Goal: Task Accomplishment & Management: Use online tool/utility

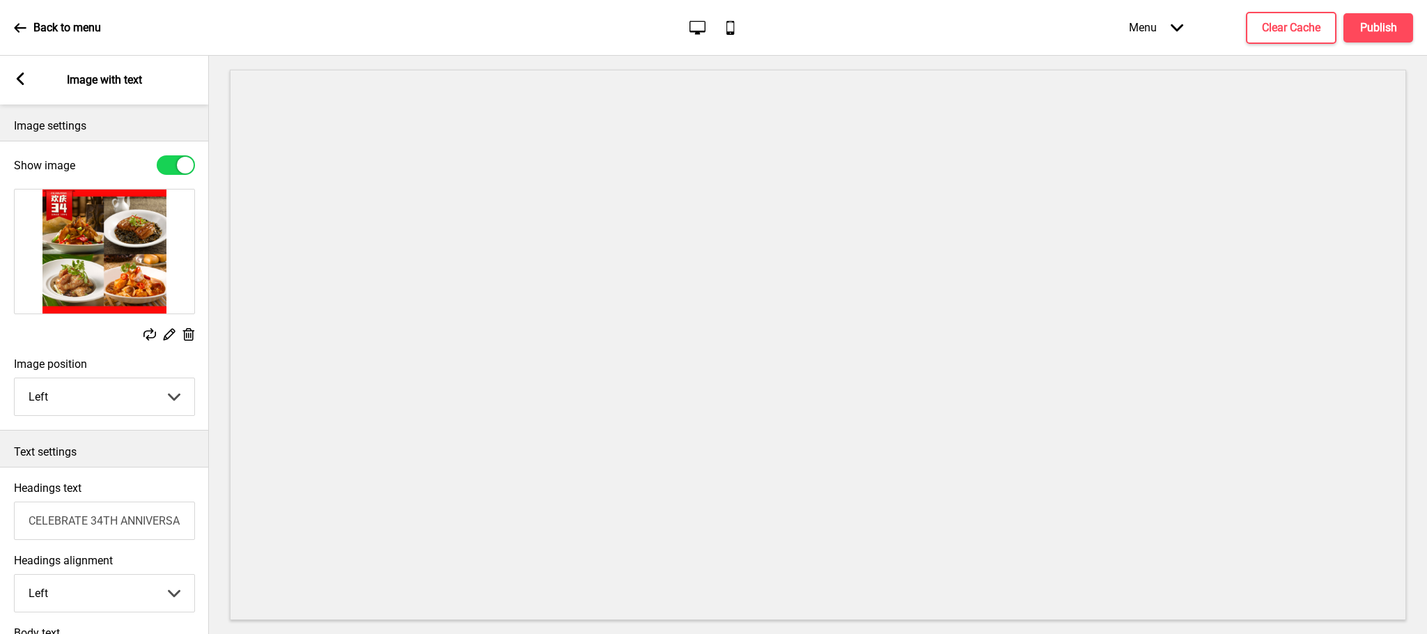
scroll to position [313, 0]
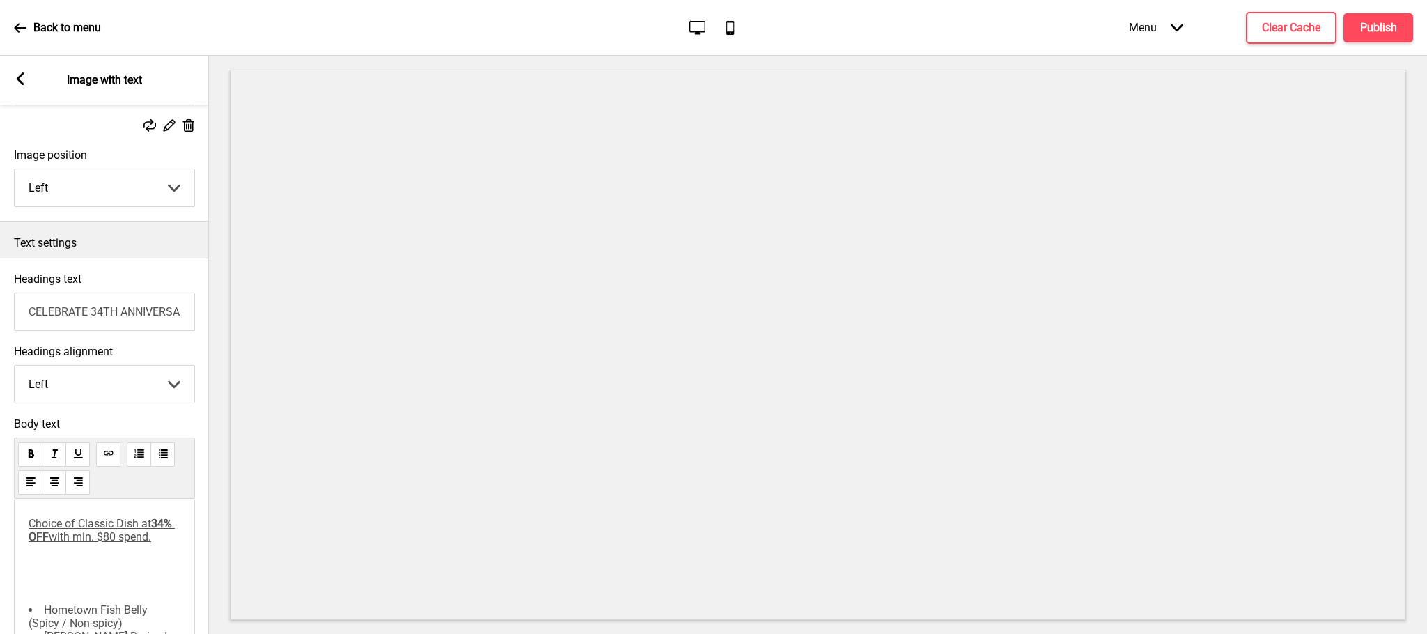
click at [107, 530] on span "Choice of Classic Dish at" at bounding box center [90, 523] width 123 height 13
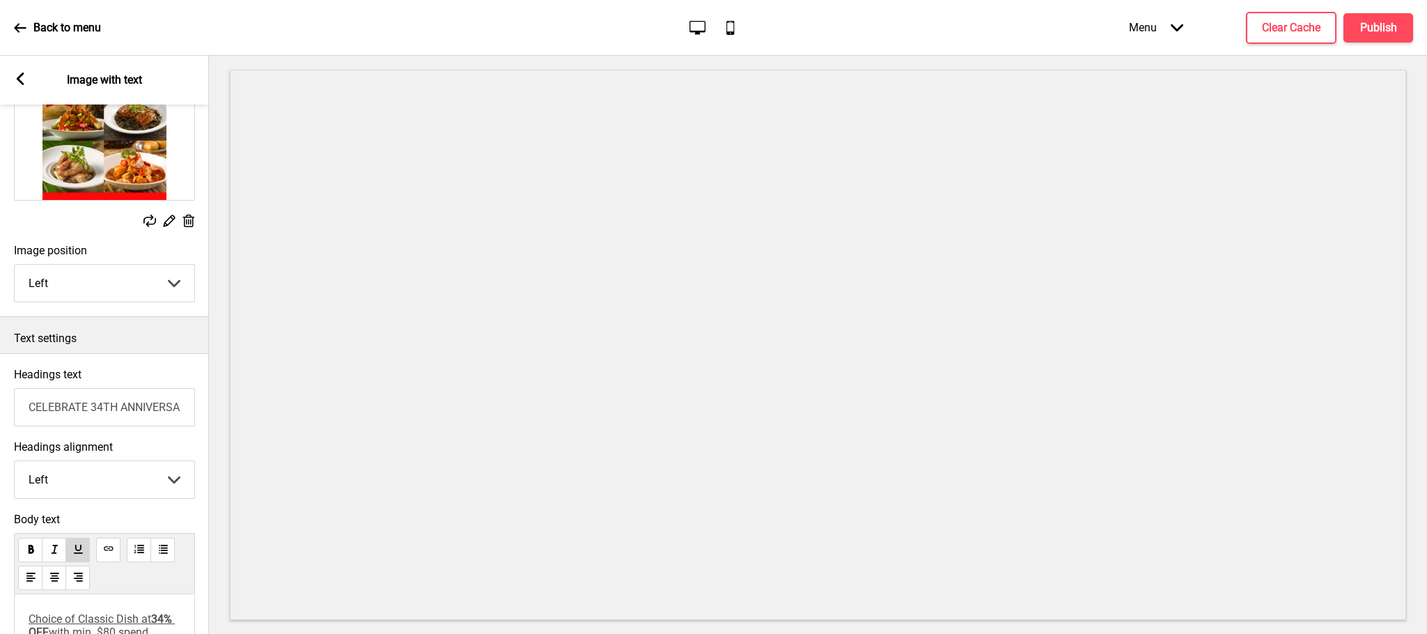
scroll to position [209, 0]
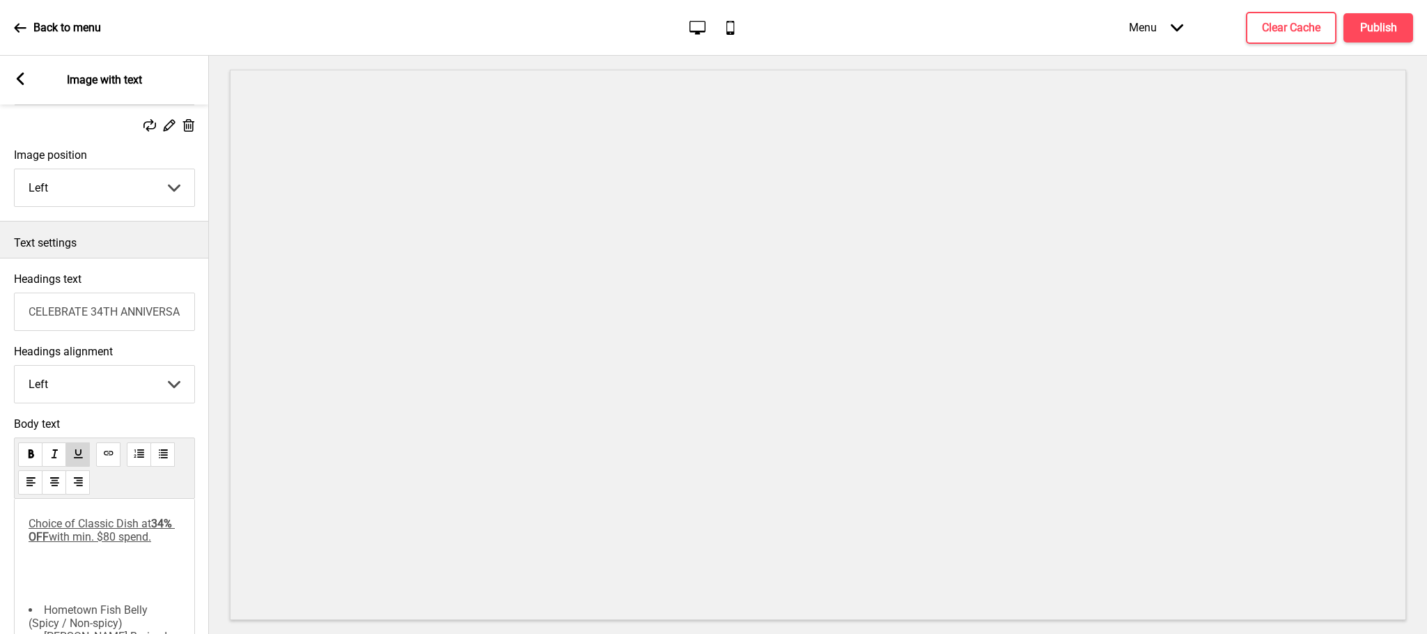
click at [194, 515] on div "Choice of Classic Dish at 34% OFF with min. $80 spend. ﻿ Hometown Fish Belly (S…" at bounding box center [104, 574] width 181 height 150
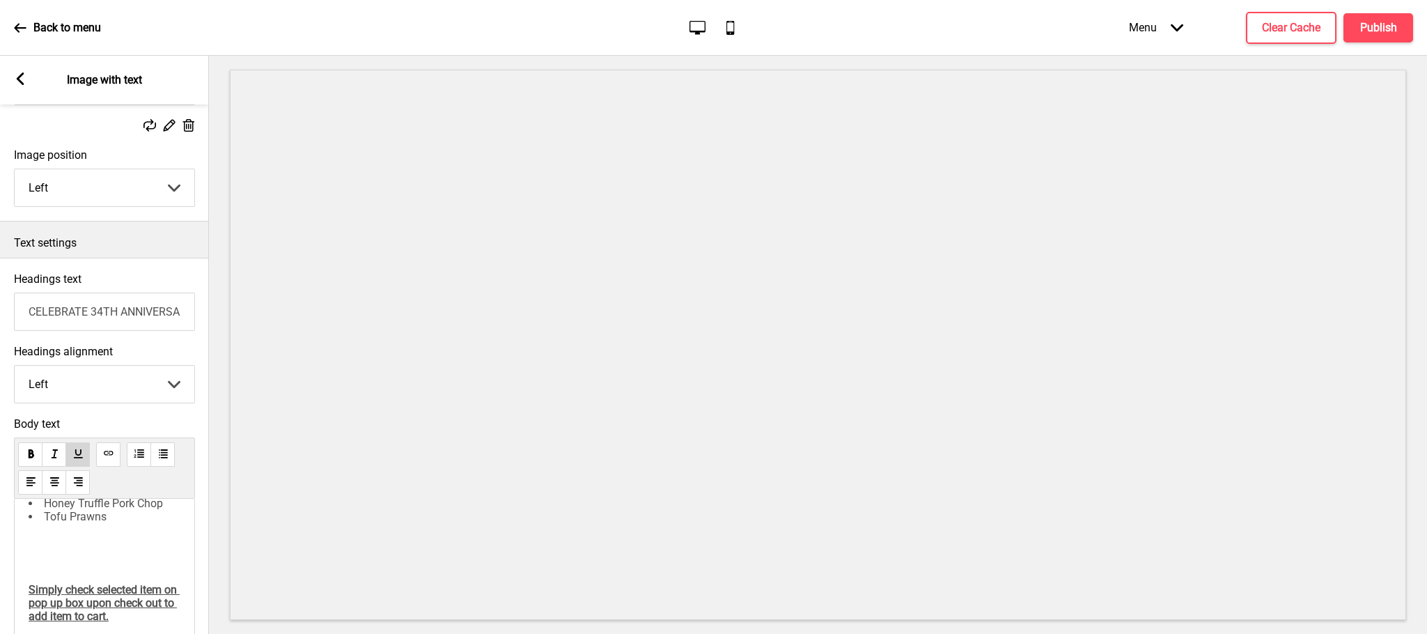
click at [123, 516] on li "Tofu Prawns" at bounding box center [105, 516] width 152 height 13
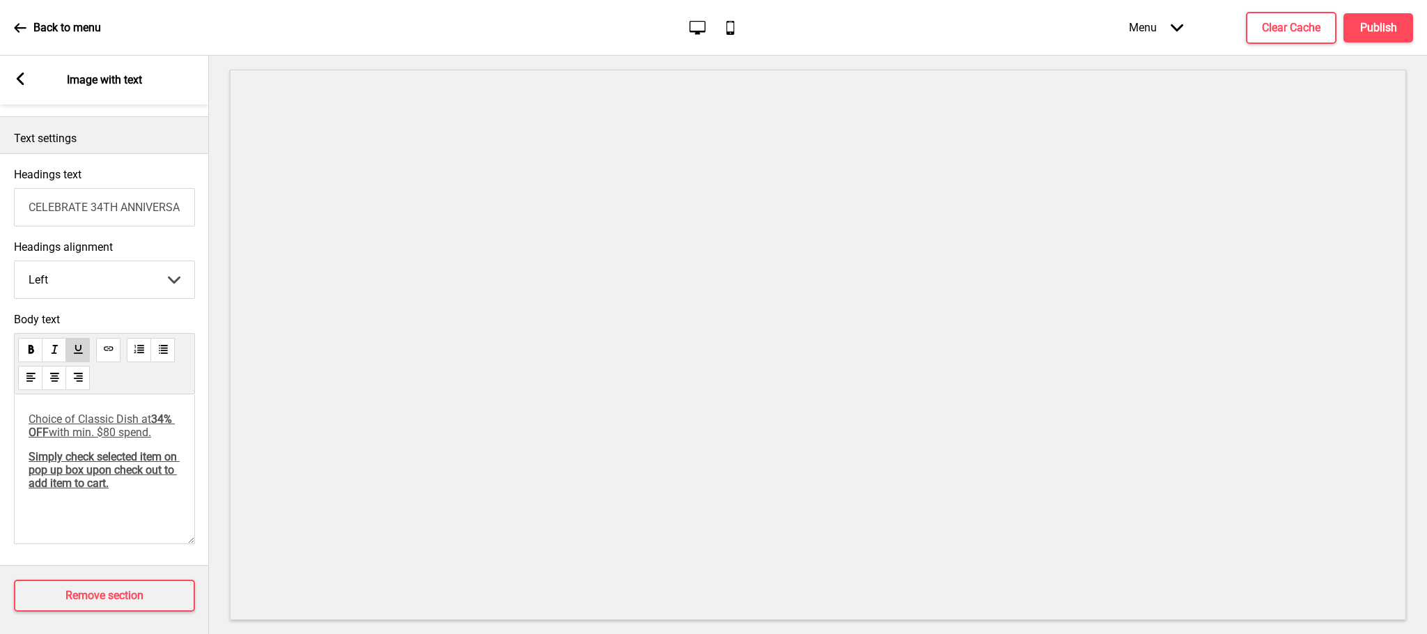
scroll to position [0, 0]
click at [17, 72] on icon "Arrow left" at bounding box center [20, 78] width 13 height 13
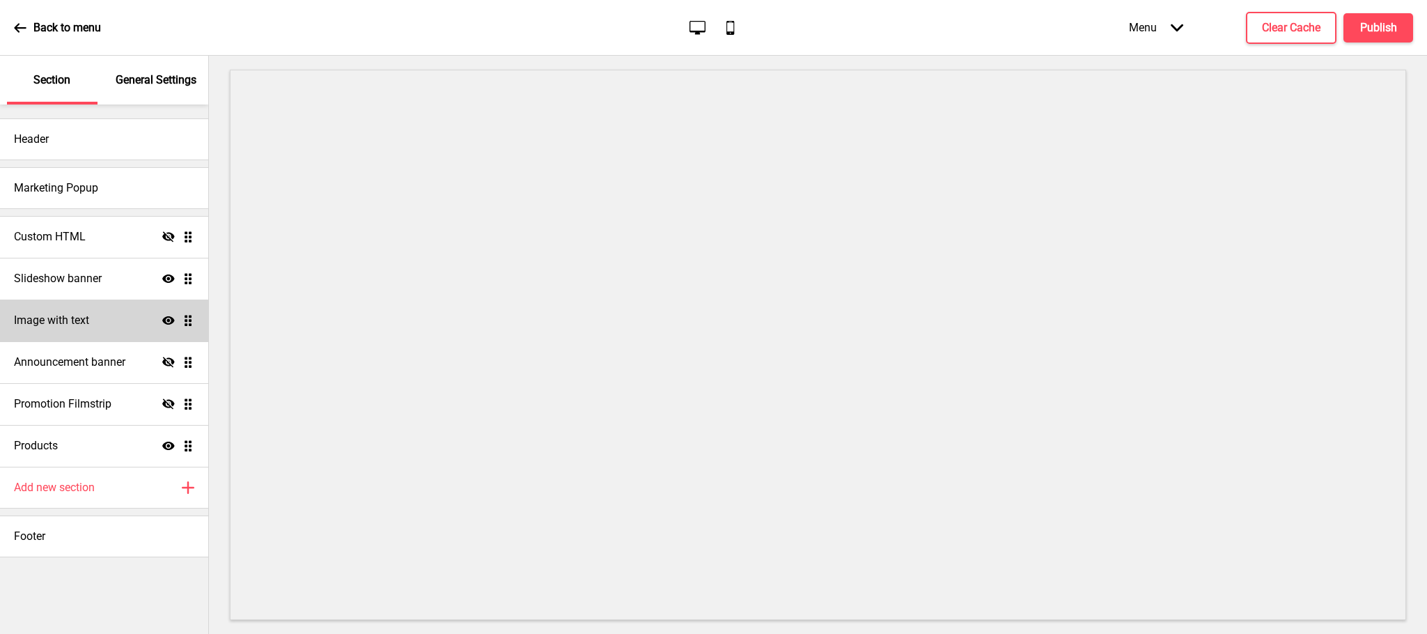
click at [121, 312] on div "Image with text Show Drag" at bounding box center [104, 320] width 208 height 42
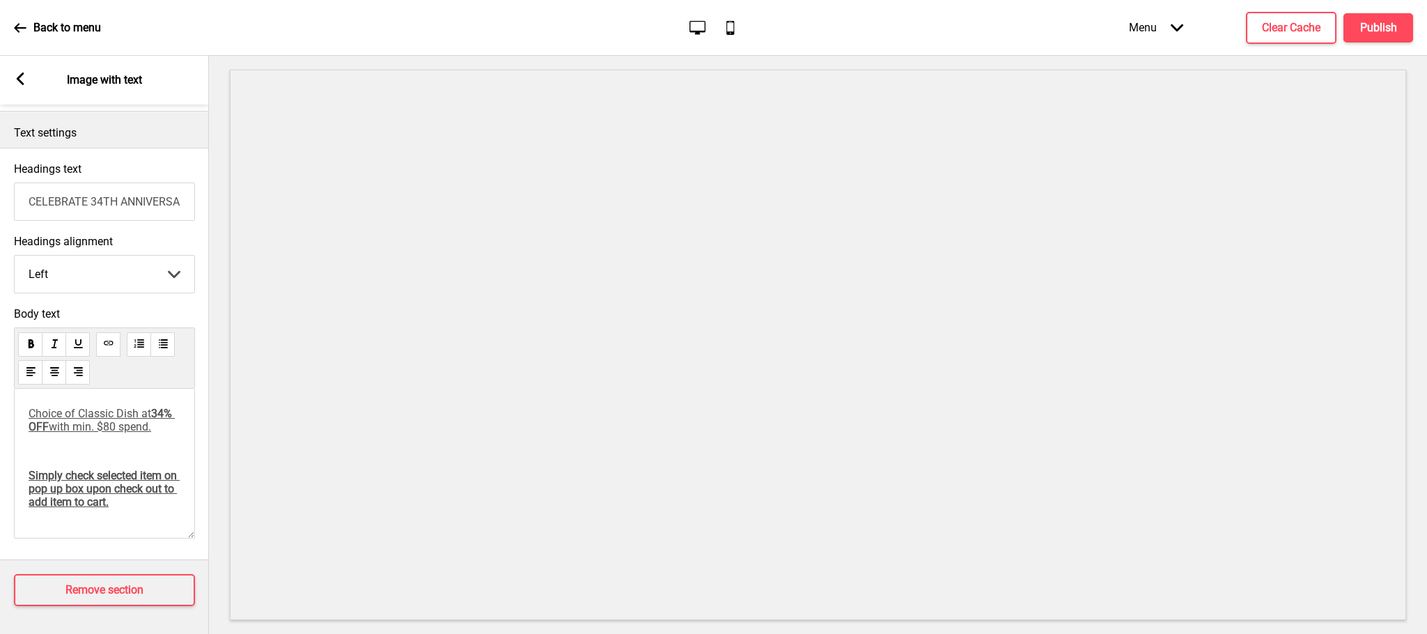
scroll to position [339, 0]
click at [107, 451] on div "Choice of Classic Dish at 34% OFF with min. $80 spend. Simply check selected it…" at bounding box center [105, 458] width 152 height 102
paste div
click at [136, 433] on p "Choice of Classic Dish at 34% OFF with min. $80 spend." at bounding box center [105, 420] width 152 height 26
click at [111, 473] on div "Choice of Classic Dish at 34% OFF with min. $80 spend. Simply check selected it…" at bounding box center [105, 458] width 152 height 102
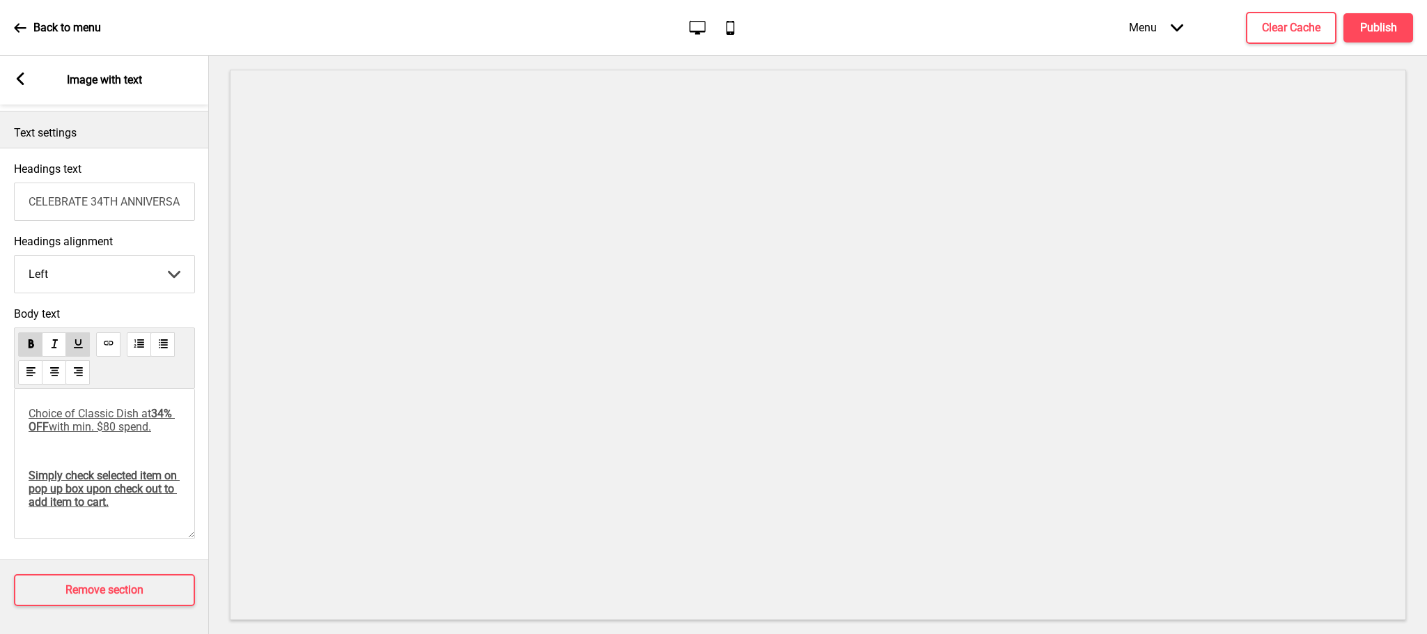
click at [111, 473] on div "Choice of Classic Dish at 34% OFF with min. $80 spend. Simply check selected it…" at bounding box center [105, 458] width 152 height 102
click at [86, 458] on div "Choice of Classic Dish at 34% OFF with min. $80 spend. Simply check selected it…" at bounding box center [105, 458] width 152 height 102
click at [91, 426] on p "Choice of Classic Dish at 34% OFF with min. $80 spend." at bounding box center [105, 420] width 152 height 26
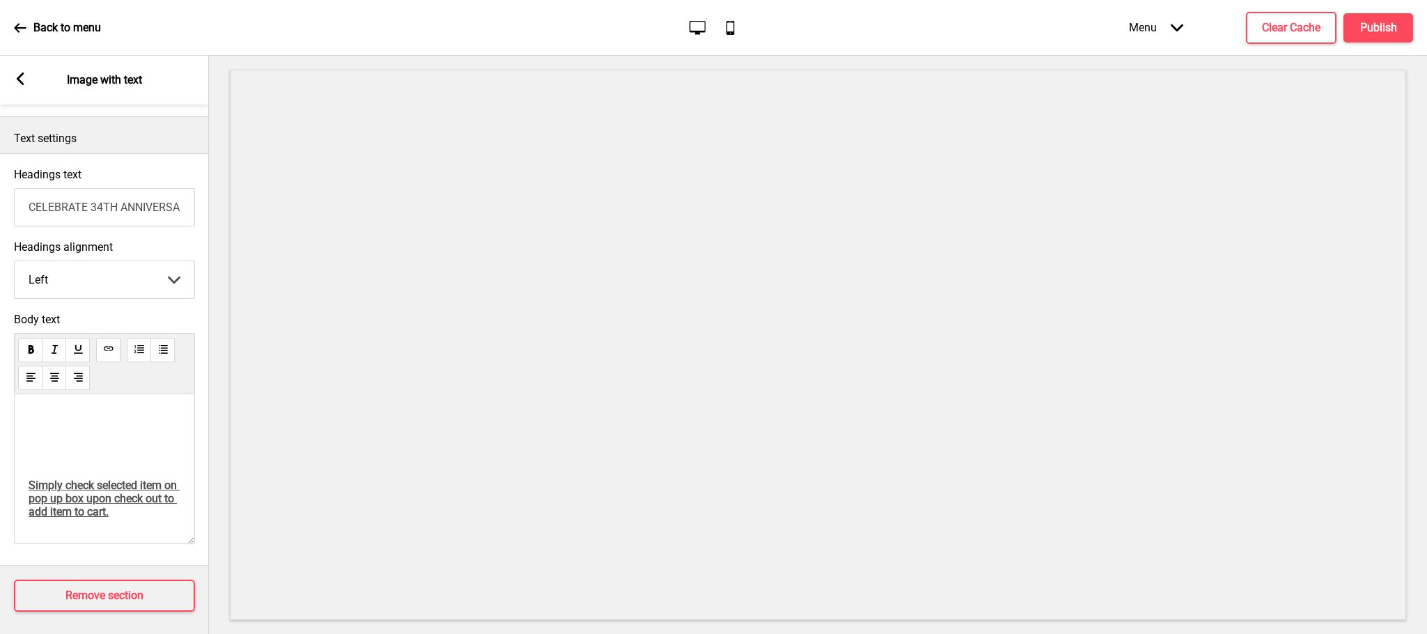
scroll to position [54, 0]
click at [45, 422] on p at bounding box center [105, 409] width 152 height 26
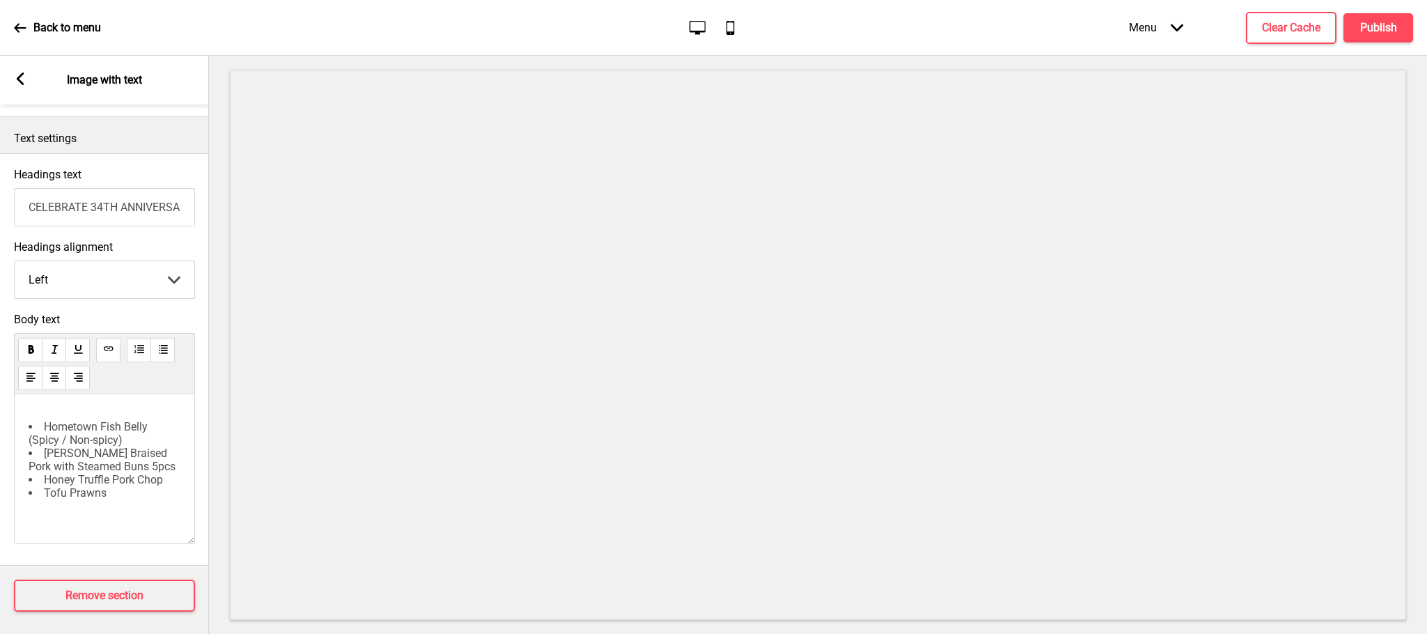
scroll to position [0, 0]
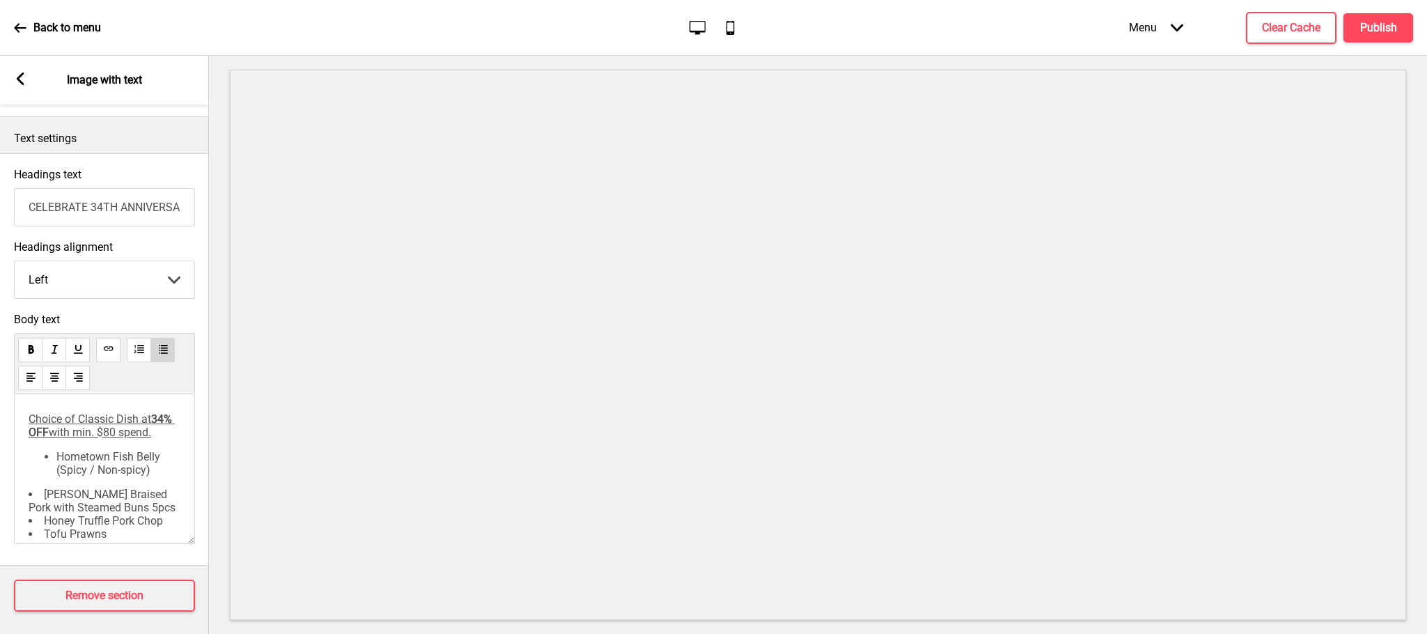
click at [21, 525] on div "Choice of Classic Dish at 34% OFF with min. $80 spend. Hometown Fish Belly (Spi…" at bounding box center [104, 469] width 181 height 150
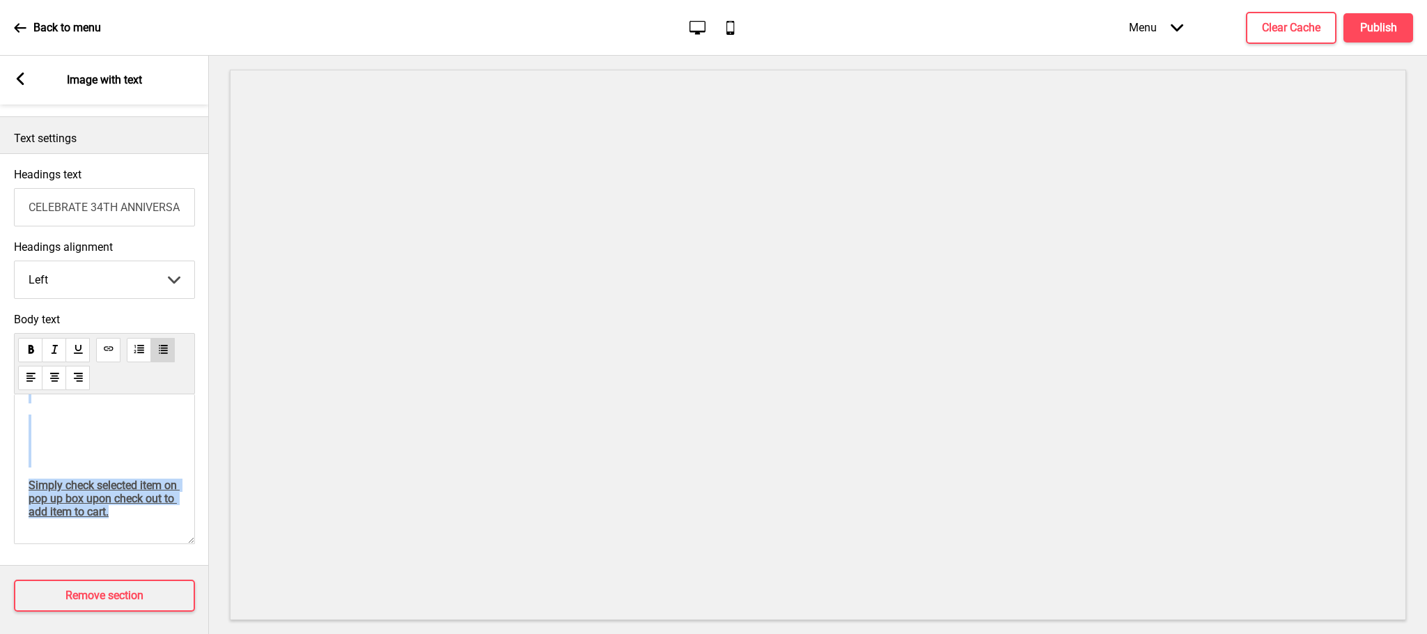
scroll to position [233, 0]
drag, startPoint x: 33, startPoint y: 500, endPoint x: 123, endPoint y: 423, distance: 118.5
click at [123, 423] on div "Choice of Classic Dish at 34% OFF with min. $80 spend. Hometown Fish Belly (Spi…" at bounding box center [105, 384] width 152 height 267
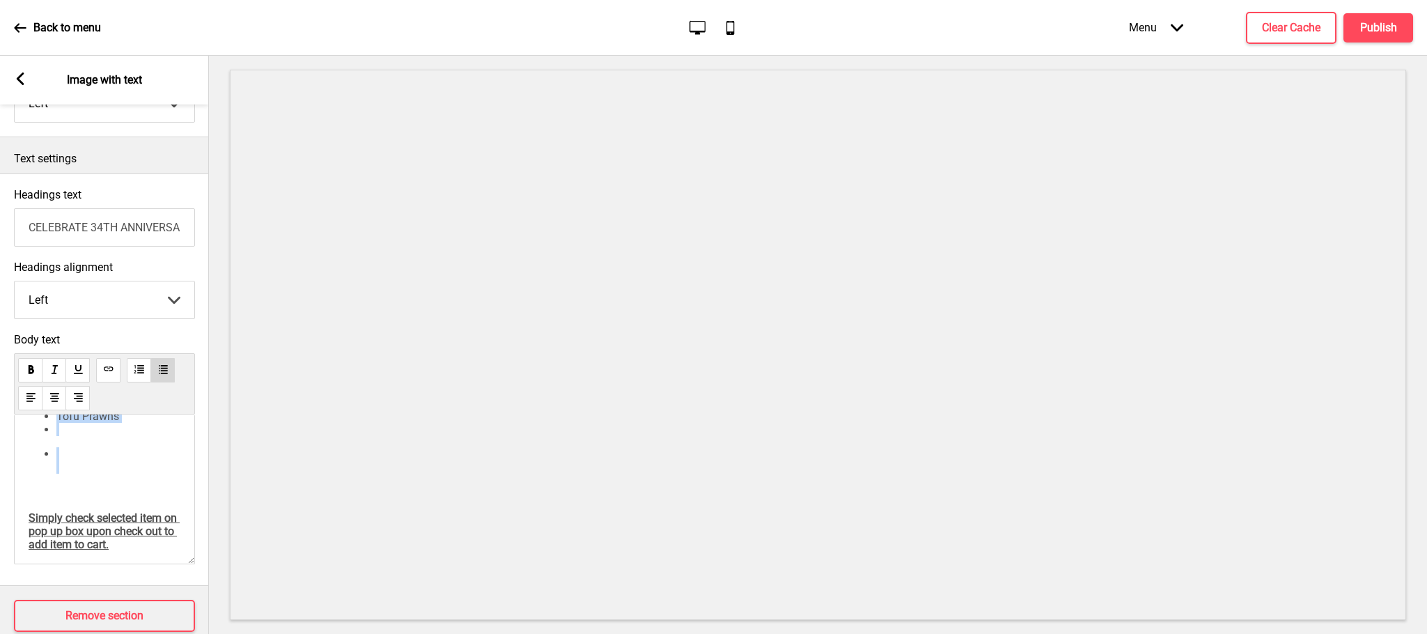
scroll to position [44, 0]
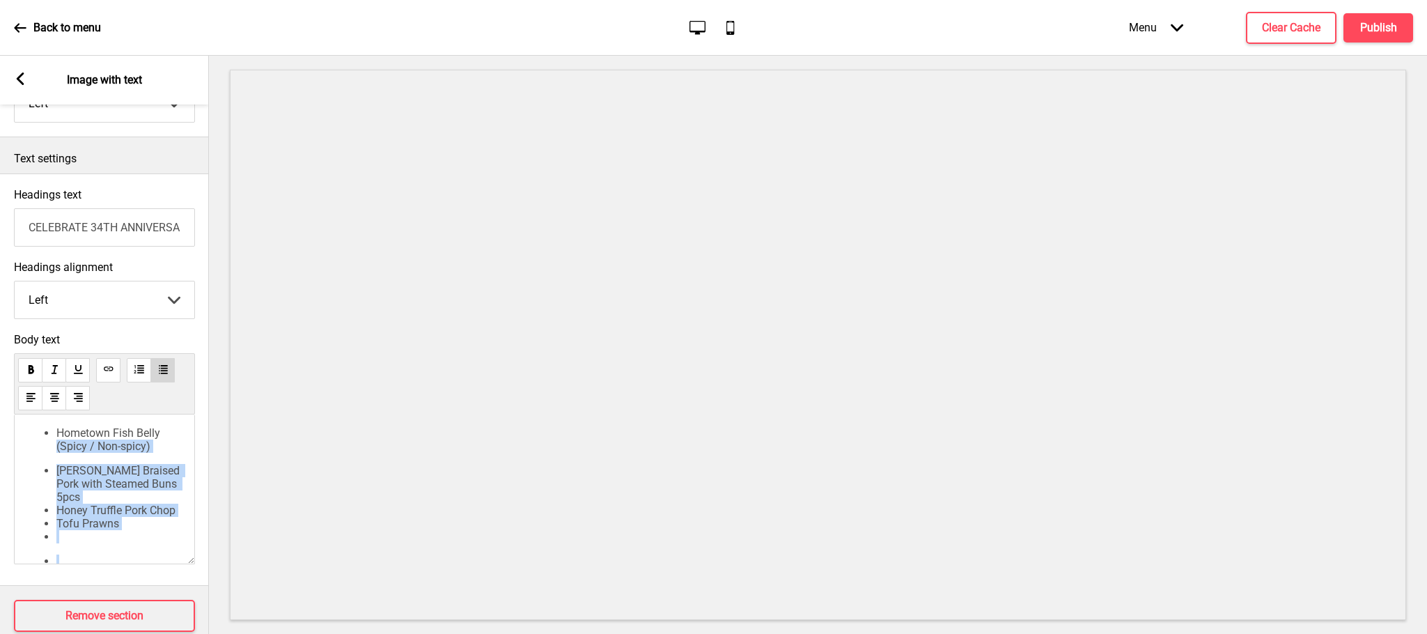
click at [117, 453] on span "Hometown Fish Belly (Spicy / Non-spicy)" at bounding box center [109, 439] width 107 height 26
click at [119, 487] on ul "Hometown Fish Belly (Spicy / Non-spicy) [PERSON_NAME] Braised Pork with Steamed…" at bounding box center [105, 516] width 152 height 181
click at [63, 493] on span "[PERSON_NAME] Braised Pork with Steamed Buns 5pcs" at bounding box center [119, 484] width 126 height 40
click at [48, 487] on ul "Hometown Fish Belly (Spicy / Non-spicy) [PERSON_NAME] Braised Pork with Steamed…" at bounding box center [105, 516] width 152 height 181
click at [22, 483] on div "Choice of Classic Dish at 34% OFF with min. $80 spend. Hometown Fish Belly (Spi…" at bounding box center [104, 489] width 181 height 150
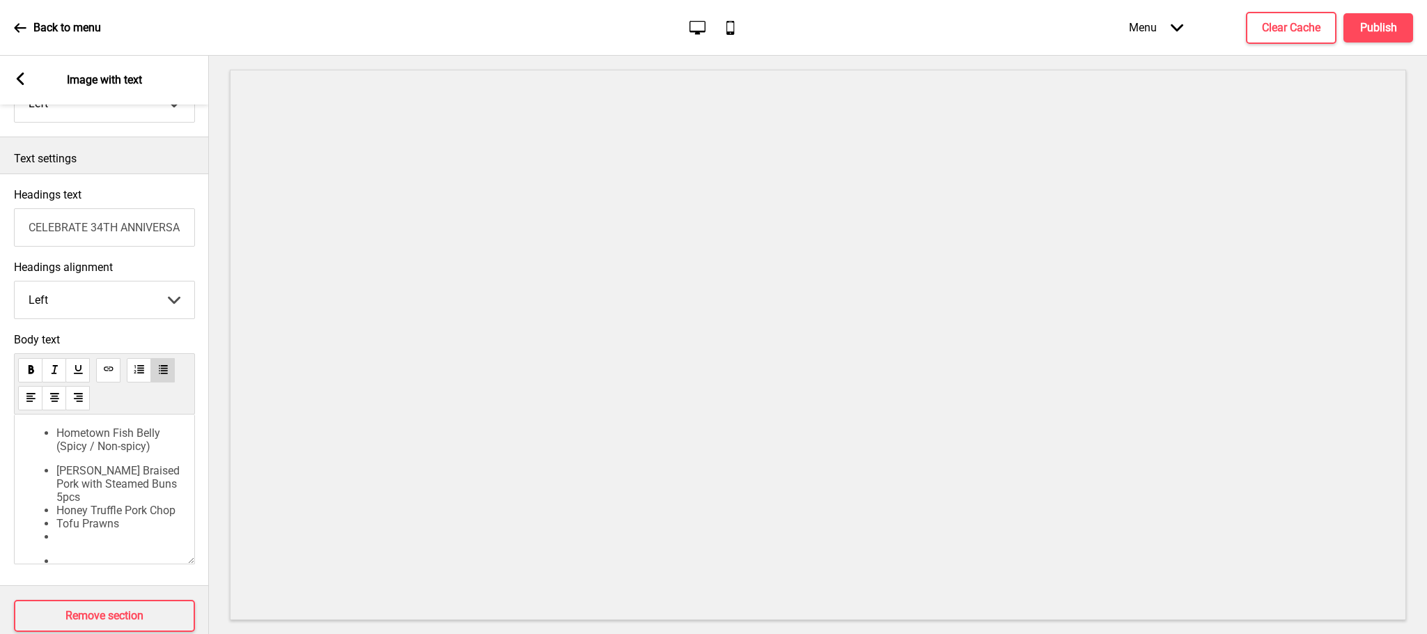
click at [77, 453] on span "Hometown Fish Belly (Spicy / Non-spicy)" at bounding box center [109, 439] width 107 height 26
click at [155, 492] on ul "Hometown Fish Belly (Spicy / Non-spicy) [PERSON_NAME] Braised Pork with Steamed…" at bounding box center [105, 516] width 152 height 181
click at [174, 485] on div "Choice of Classic Dish at 34% OFF with min. $80 spend. Hometown Fish Belly (Spi…" at bounding box center [104, 489] width 181 height 150
click at [157, 453] on li "Hometown Fish Belly (Spicy / Non-spicy)" at bounding box center [118, 439] width 124 height 26
click at [118, 492] on li "[PERSON_NAME] Braised Pork with Steamed Buns 5pcs" at bounding box center [118, 473] width 124 height 40
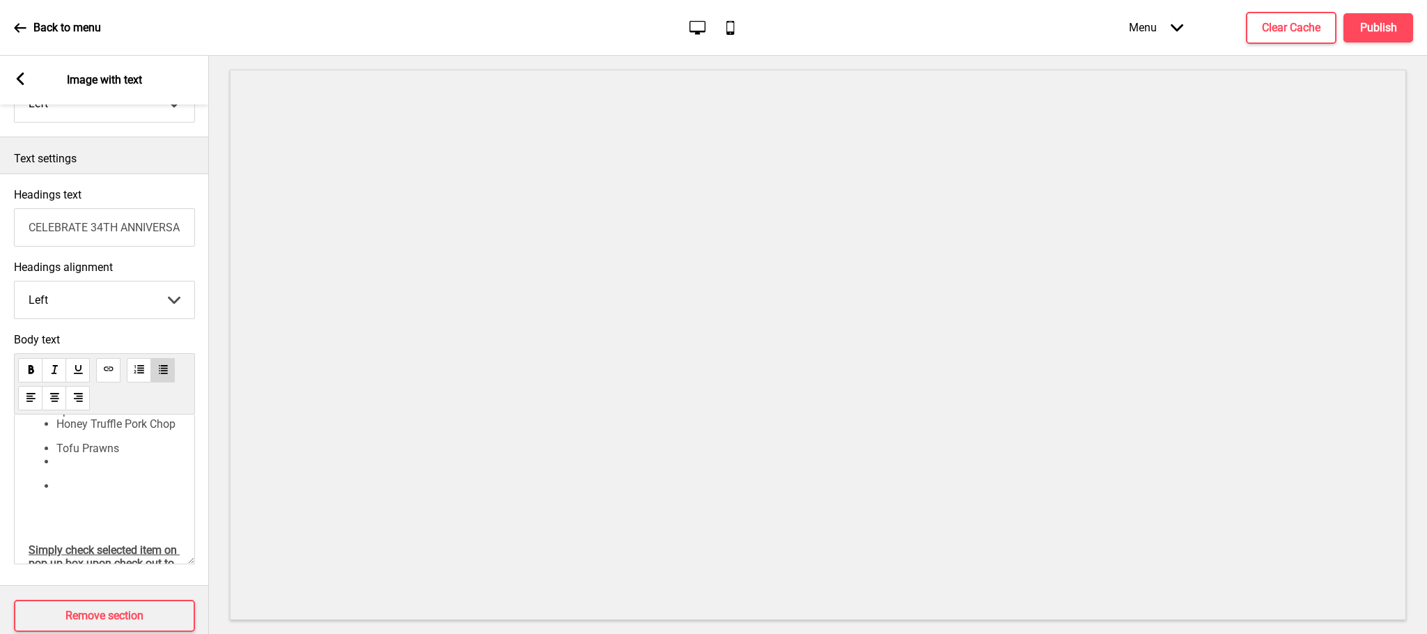
scroll to position [148, 0]
click at [104, 460] on ul "Hometown Fish Belly (Spicy / Non-spicy) [PERSON_NAME] Braised Pork with Steamed…" at bounding box center [105, 412] width 152 height 181
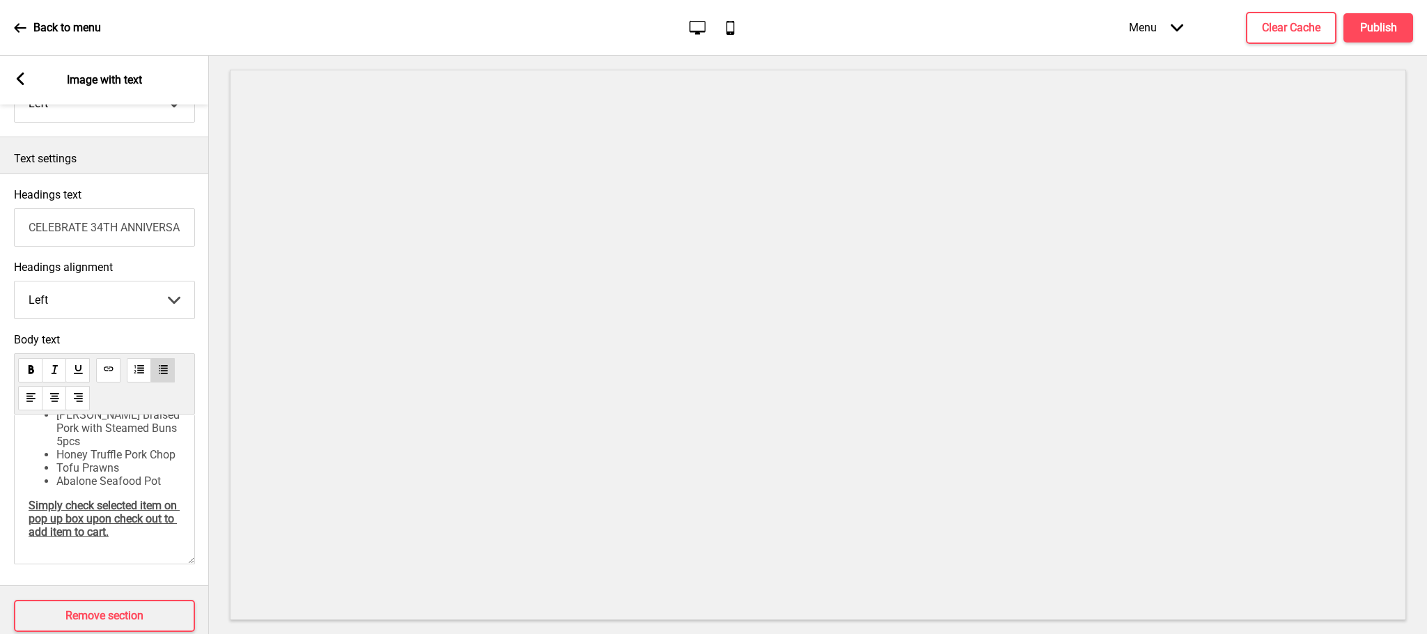
click at [163, 477] on li "Abalone Seafood Pot" at bounding box center [118, 480] width 124 height 13
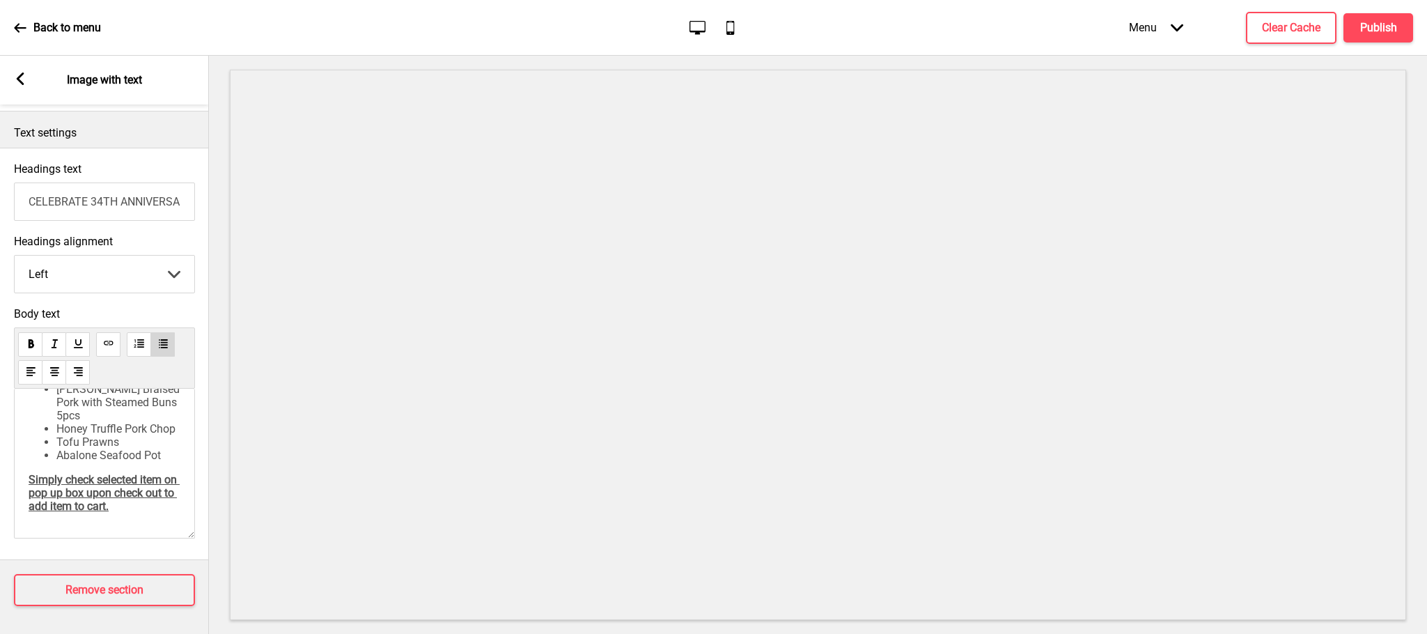
scroll to position [0, 0]
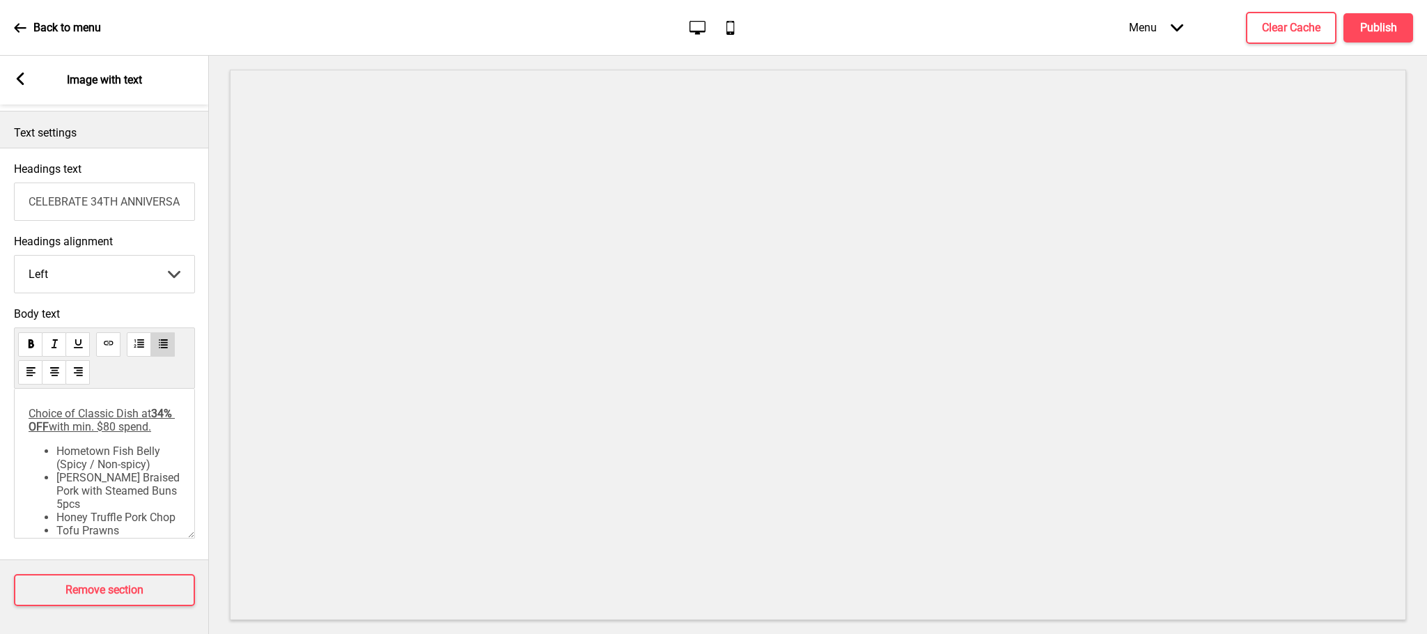
click at [1387, 0] on div "Back to menu Desktop Mobile Menu Arrow down Product Page Store Information Chec…" at bounding box center [713, 28] width 1427 height 56
click at [1364, 19] on button "Publish" at bounding box center [1378, 27] width 70 height 29
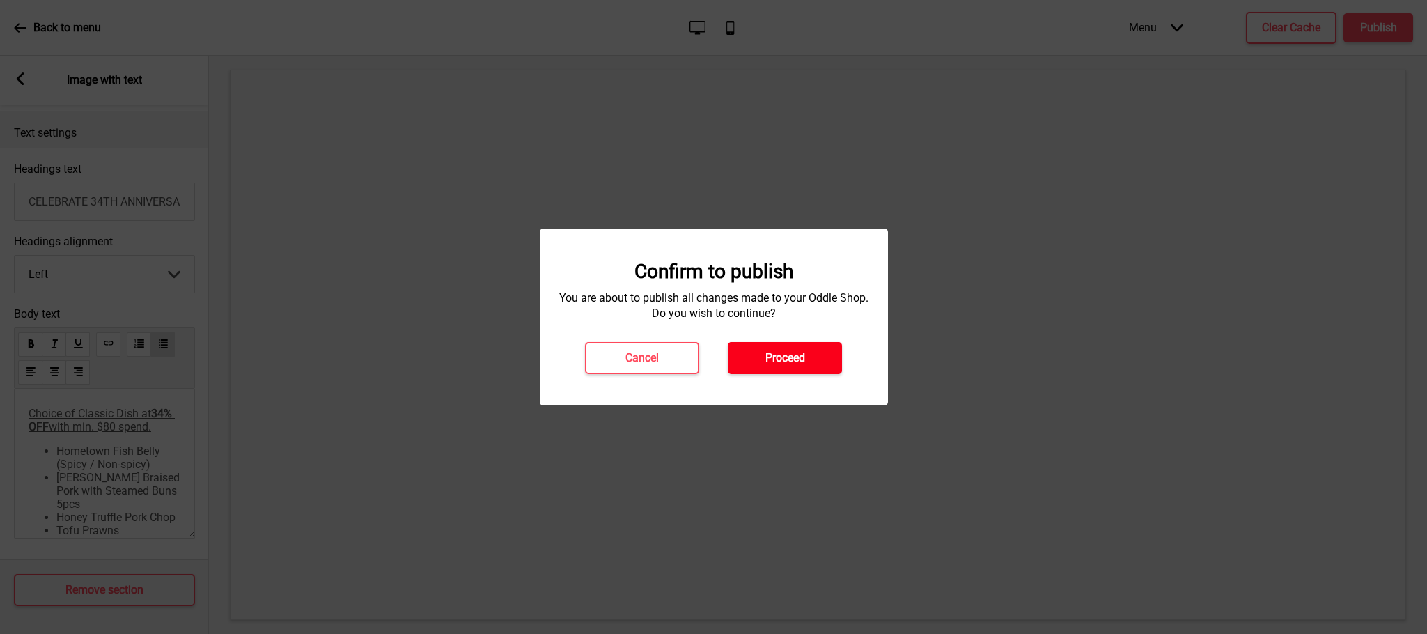
click at [800, 366] on h4 "Proceed" at bounding box center [785, 357] width 40 height 15
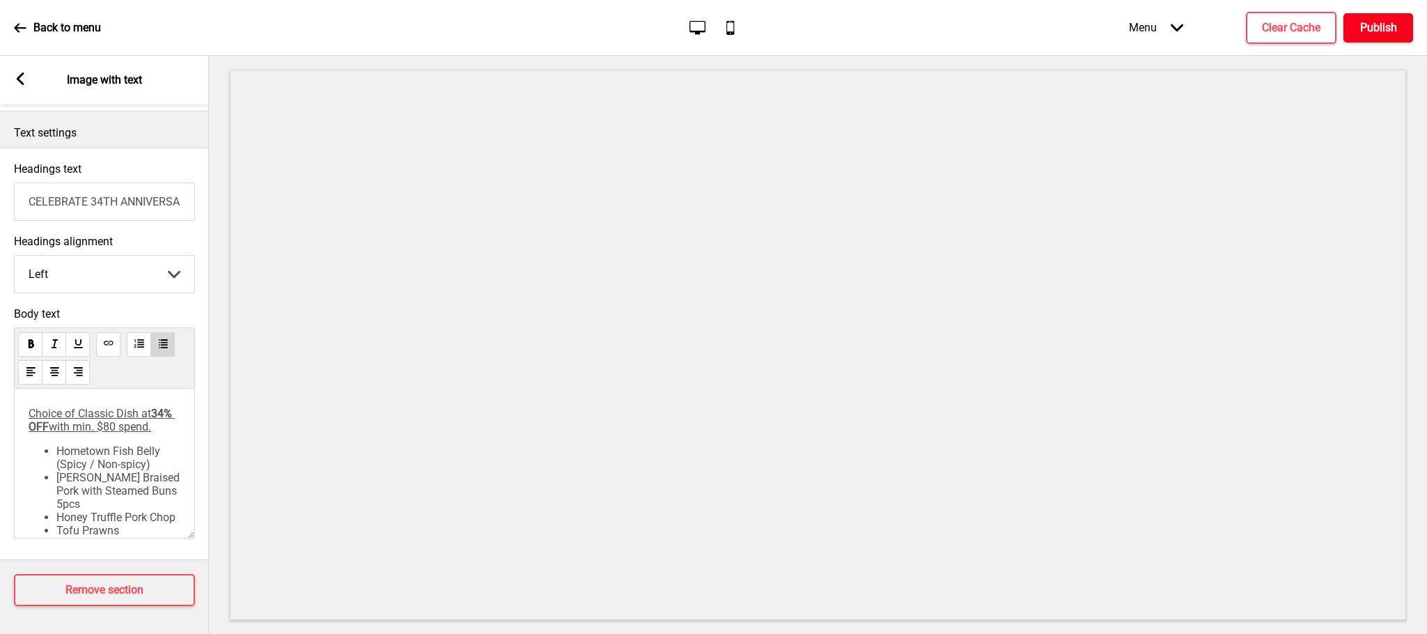
click at [1380, 25] on h4 "Publish" at bounding box center [1378, 27] width 37 height 15
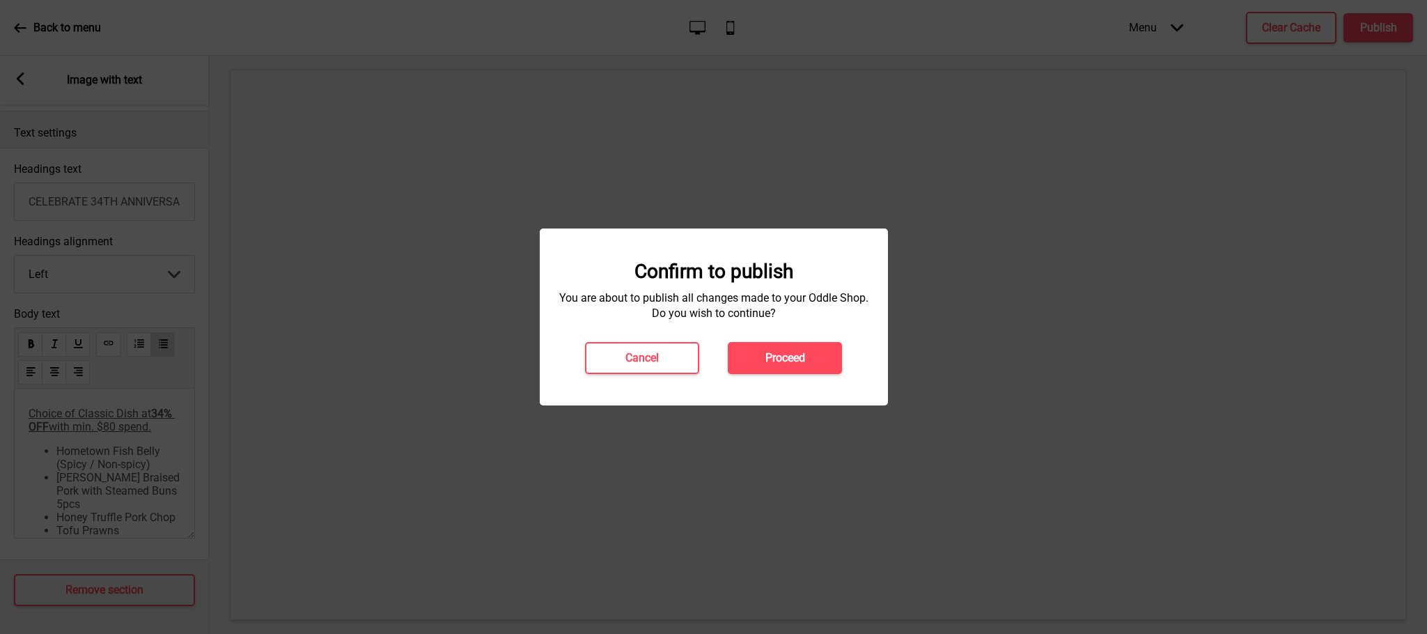
click at [799, 355] on h4 "Proceed" at bounding box center [785, 357] width 40 height 15
